Goal: Task Accomplishment & Management: Manage account settings

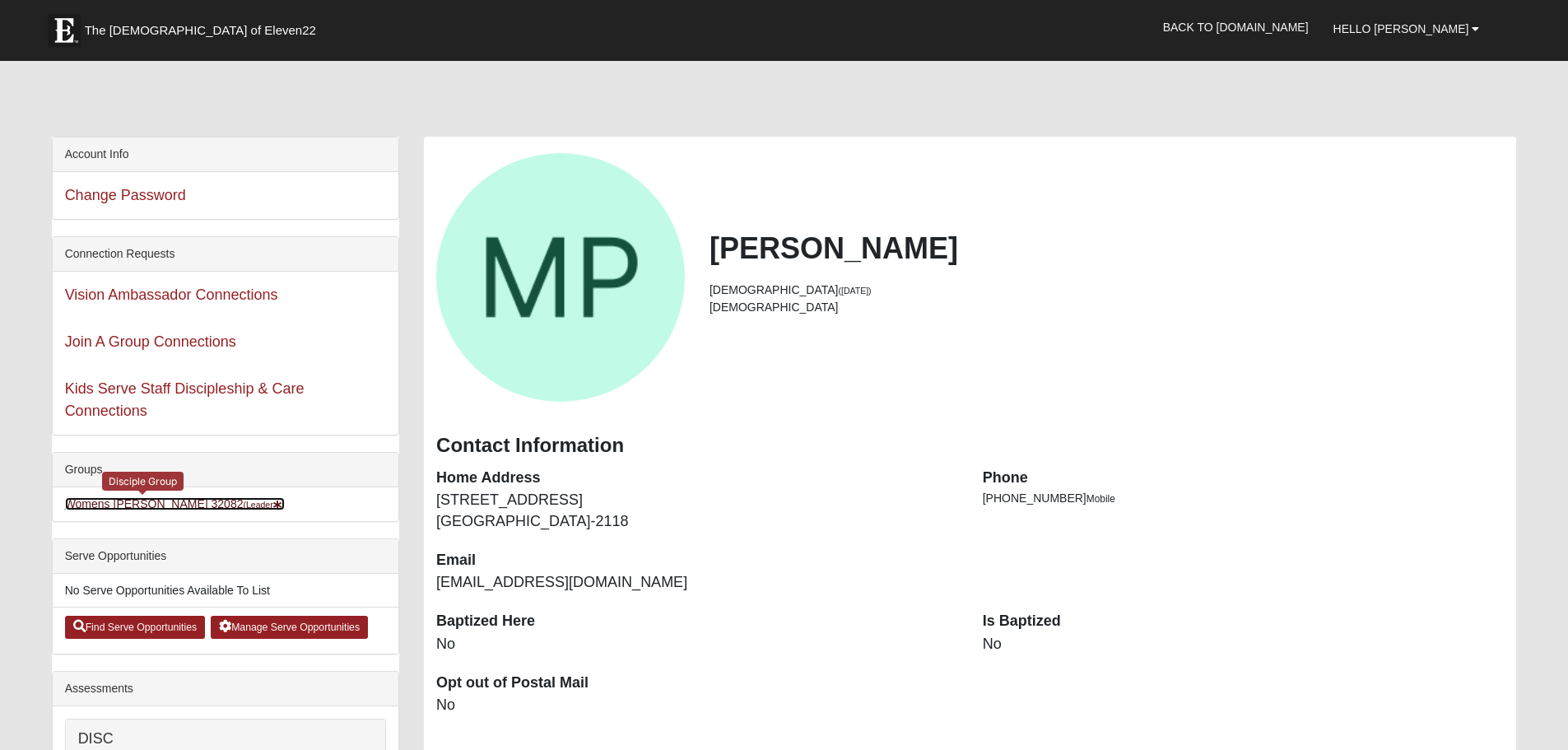
click at [137, 506] on link "Womens [PERSON_NAME] 32082 (Leader )" at bounding box center [175, 504] width 221 height 13
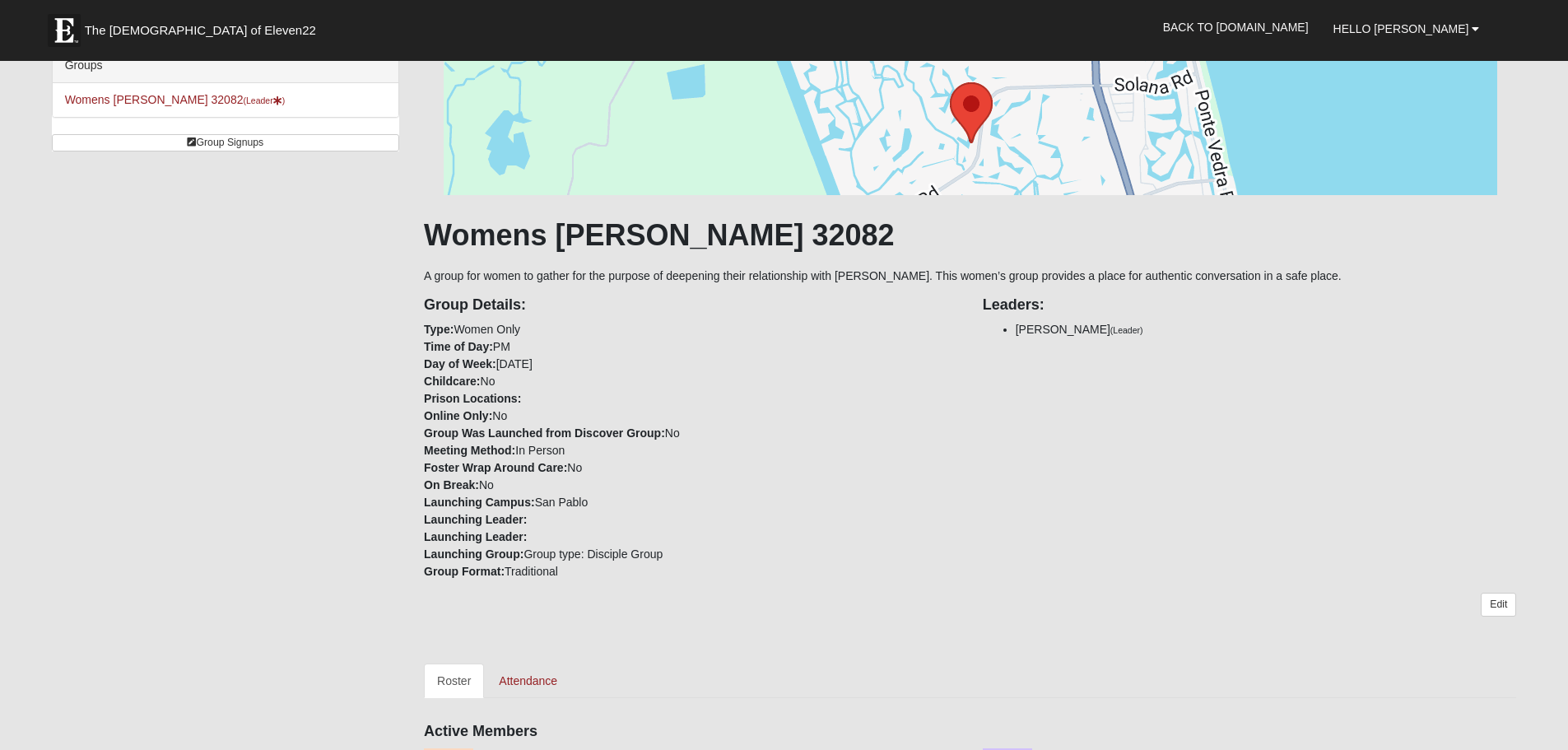
scroll to position [412, 0]
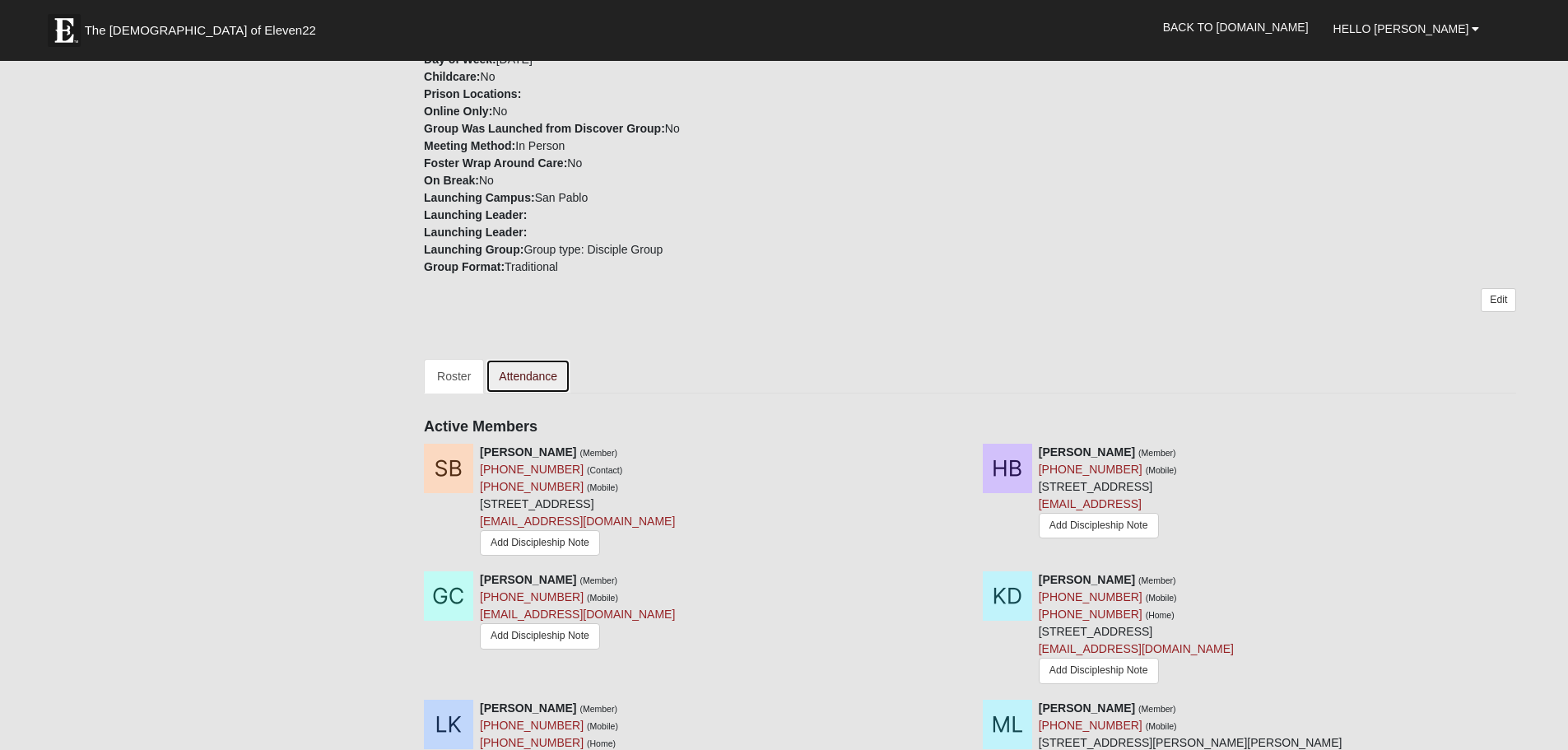
click at [525, 383] on link "Attendance" at bounding box center [528, 376] width 85 height 35
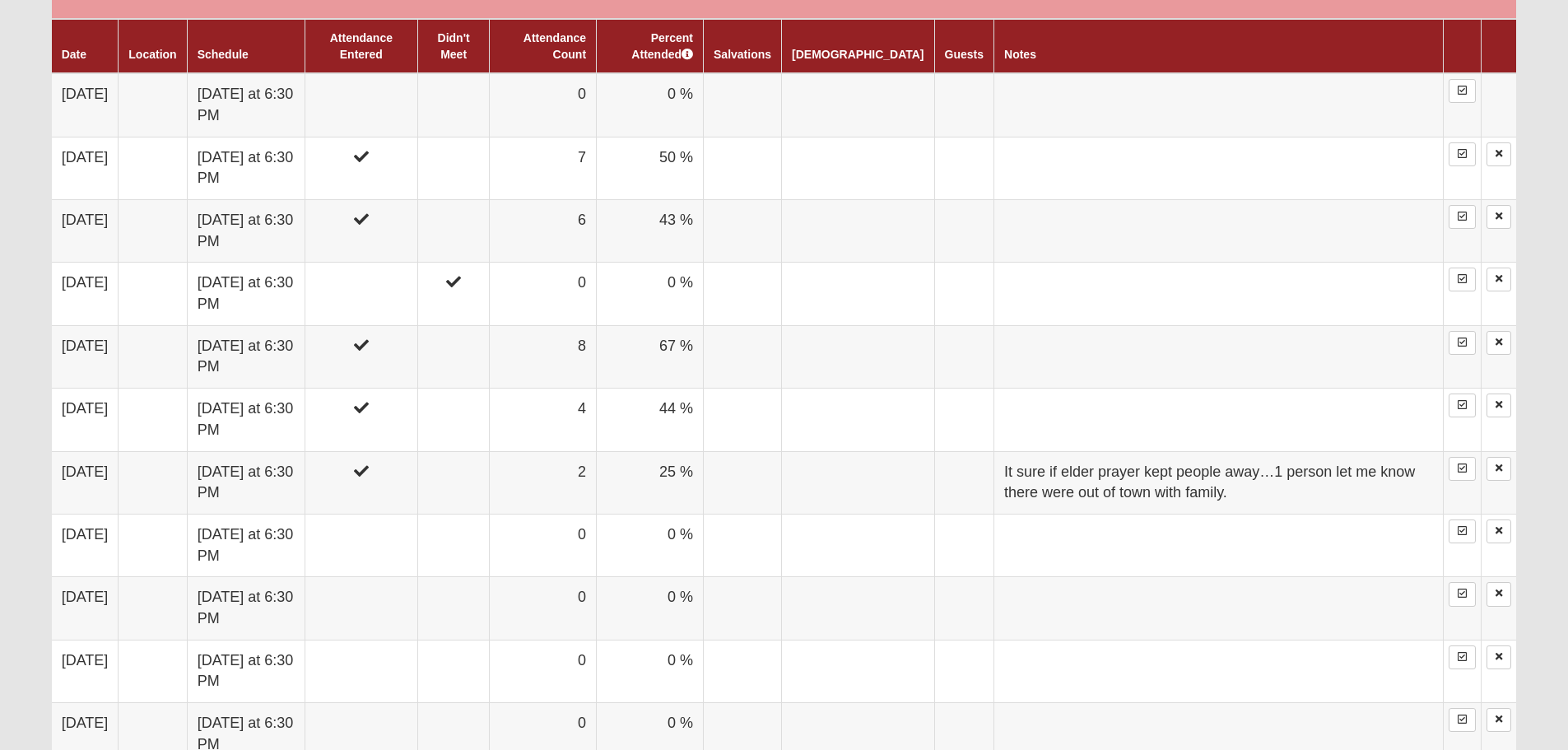
scroll to position [988, 0]
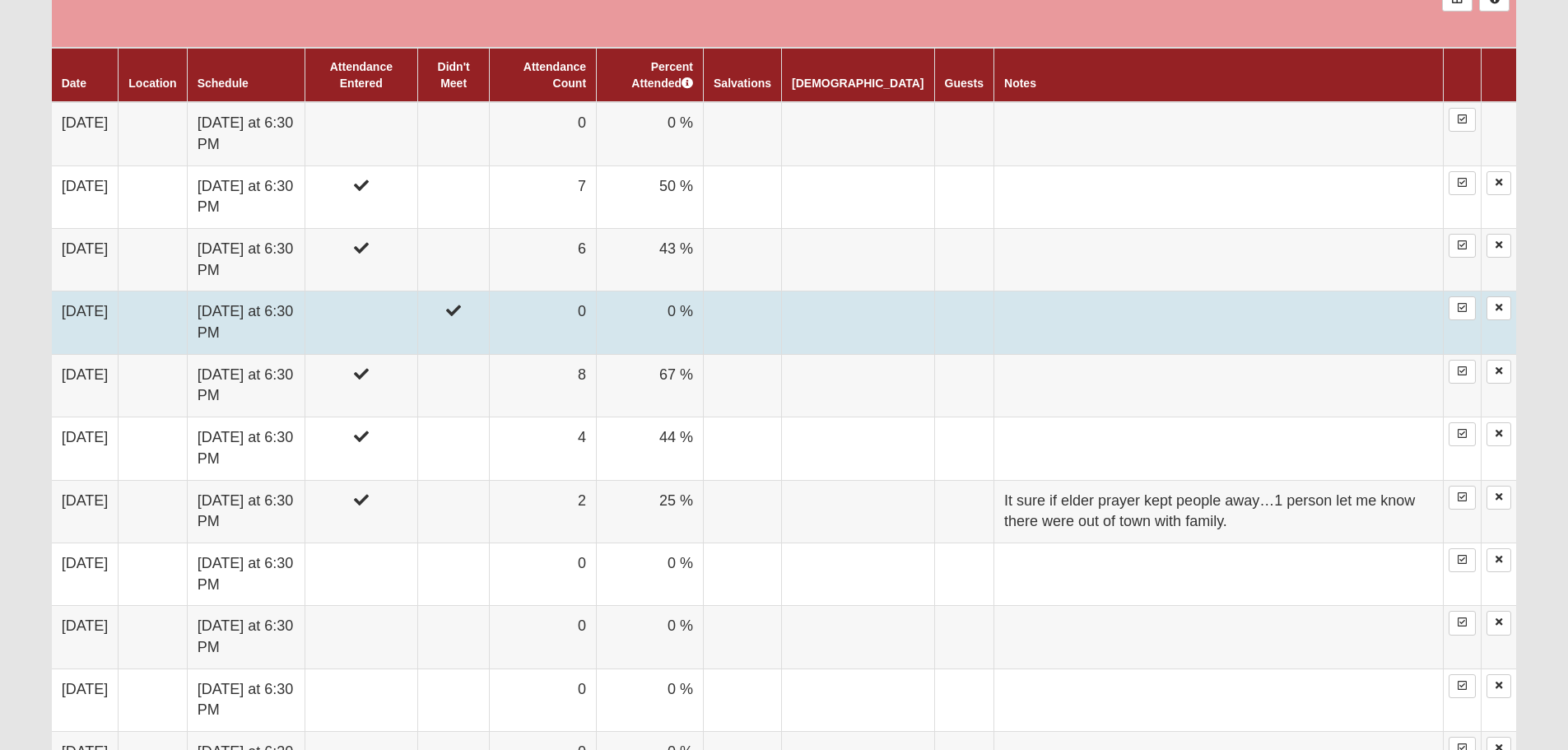
click at [1182, 333] on td at bounding box center [1219, 323] width 449 height 63
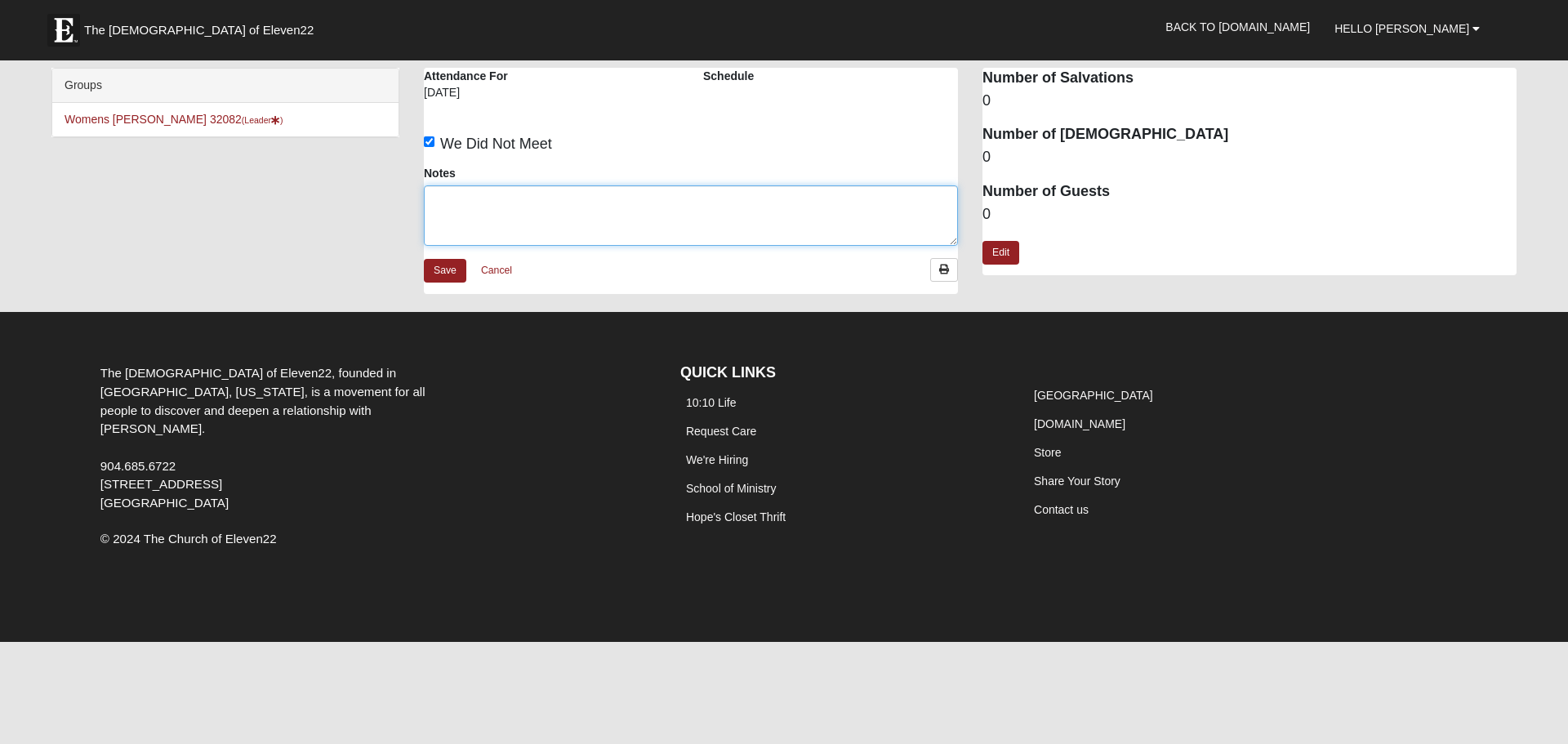
click at [638, 203] on textarea "Notes" at bounding box center [691, 216] width 534 height 60
type textarea "Week of Saturated"
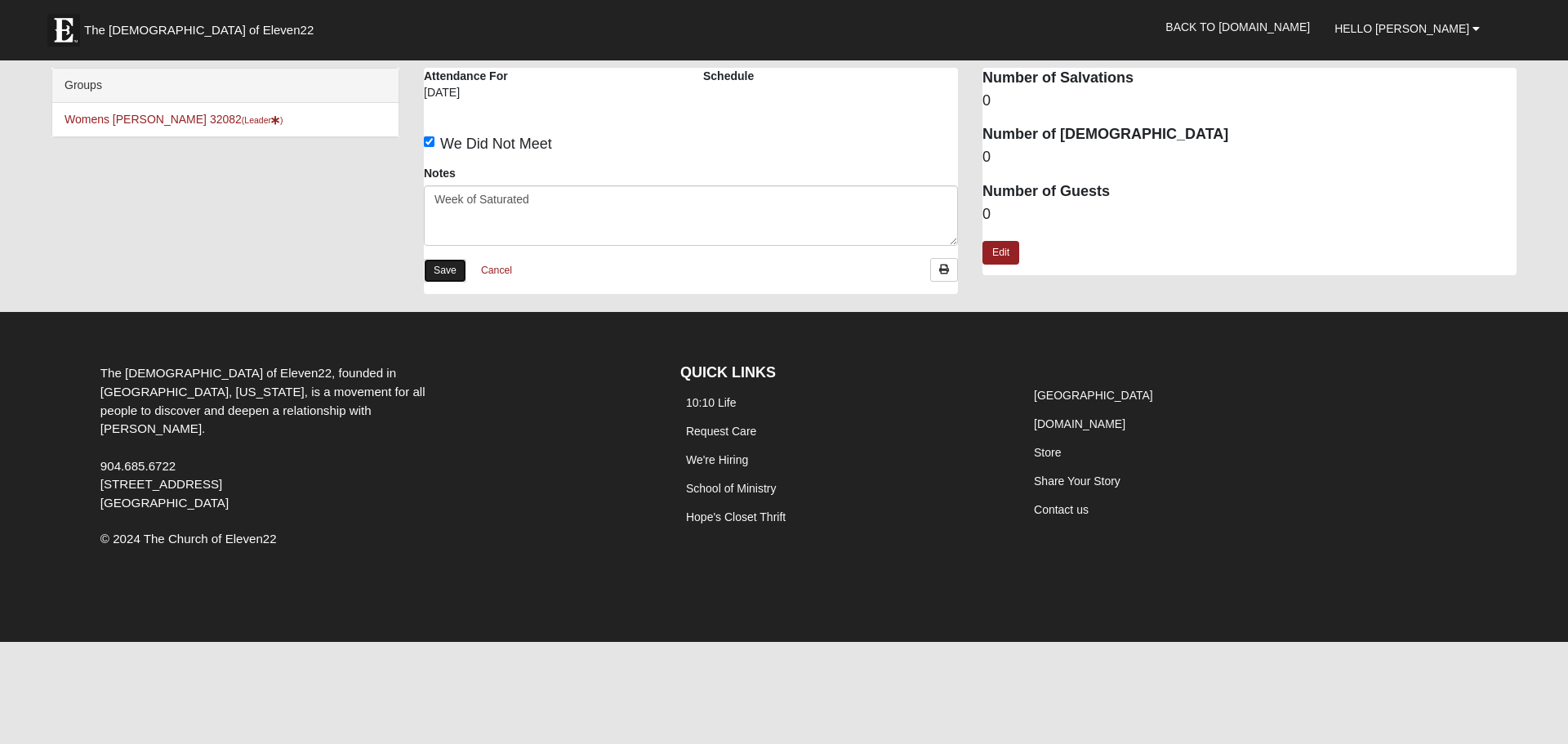
click at [442, 272] on link "Save" at bounding box center [445, 271] width 43 height 24
